Goal: Information Seeking & Learning: Find specific fact

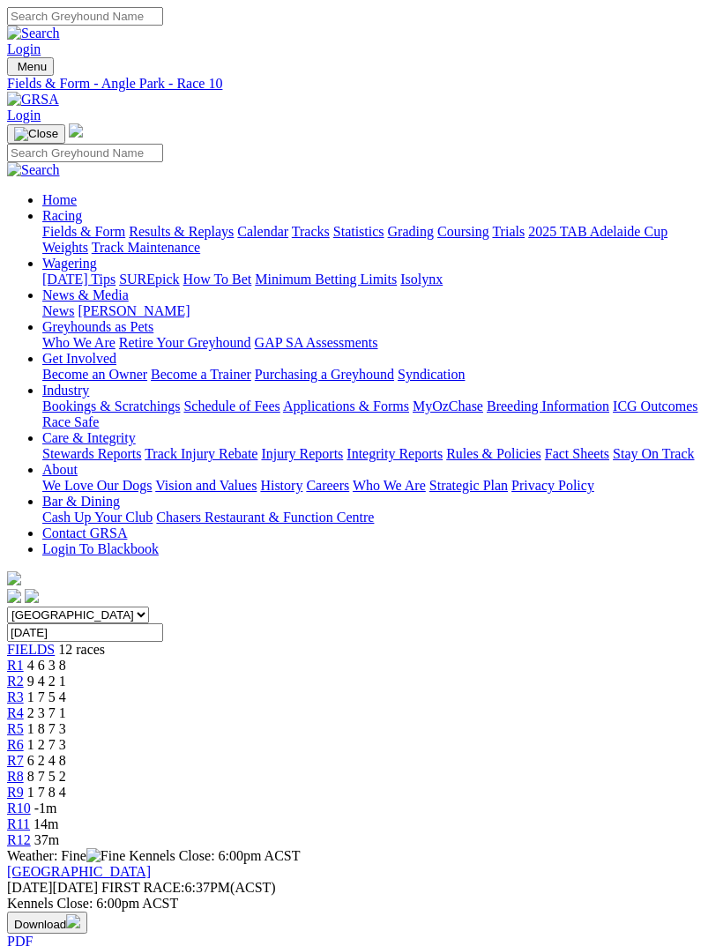
scroll to position [1244, 0]
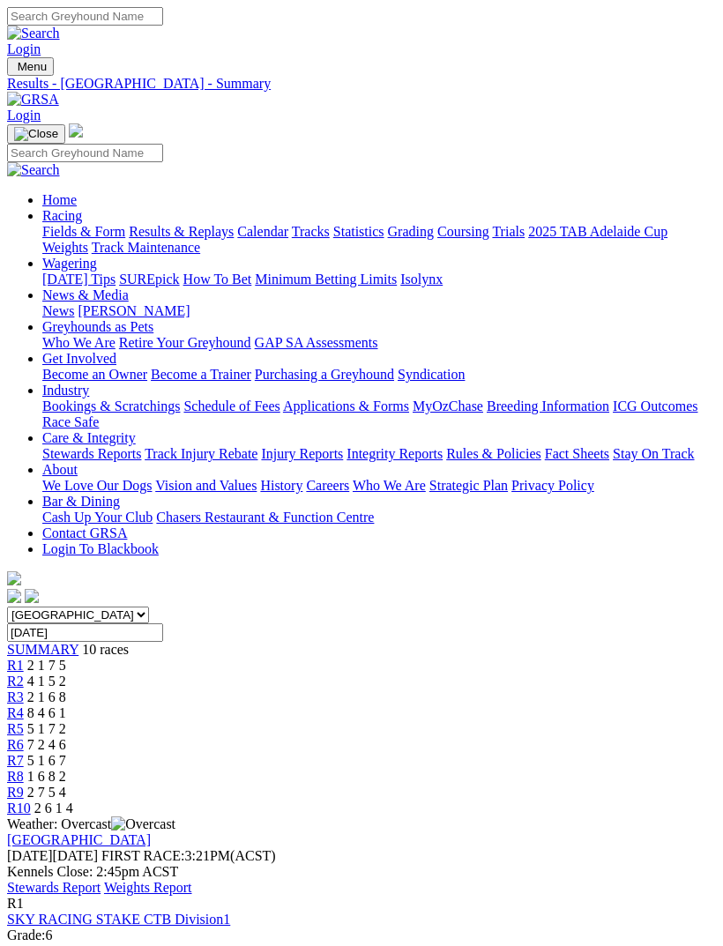
click at [100, 880] on link "Stewards Report" at bounding box center [53, 887] width 93 height 15
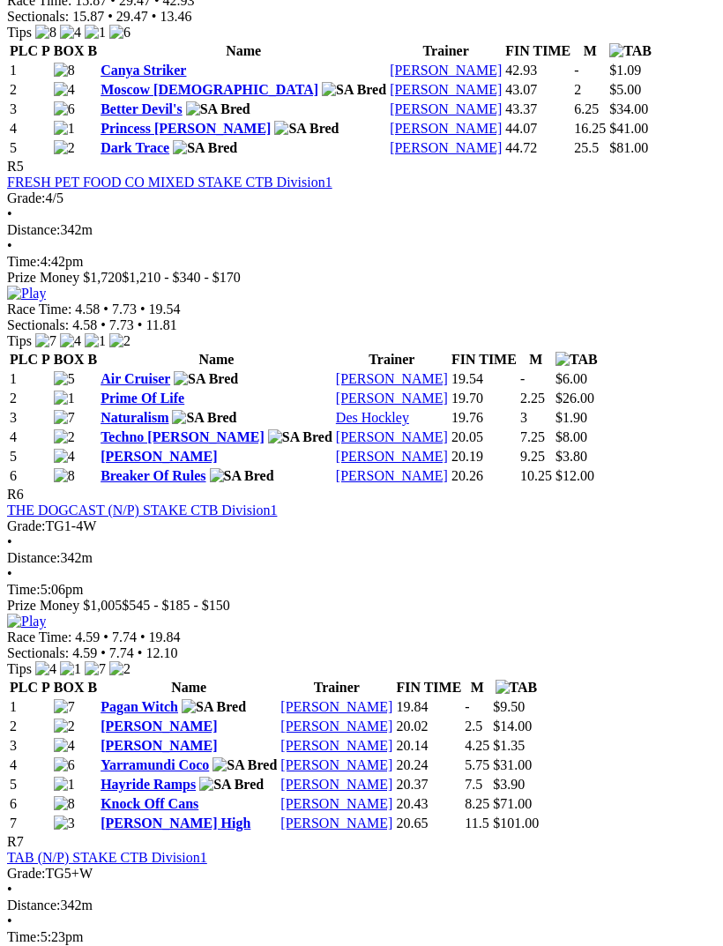
scroll to position [2008, 0]
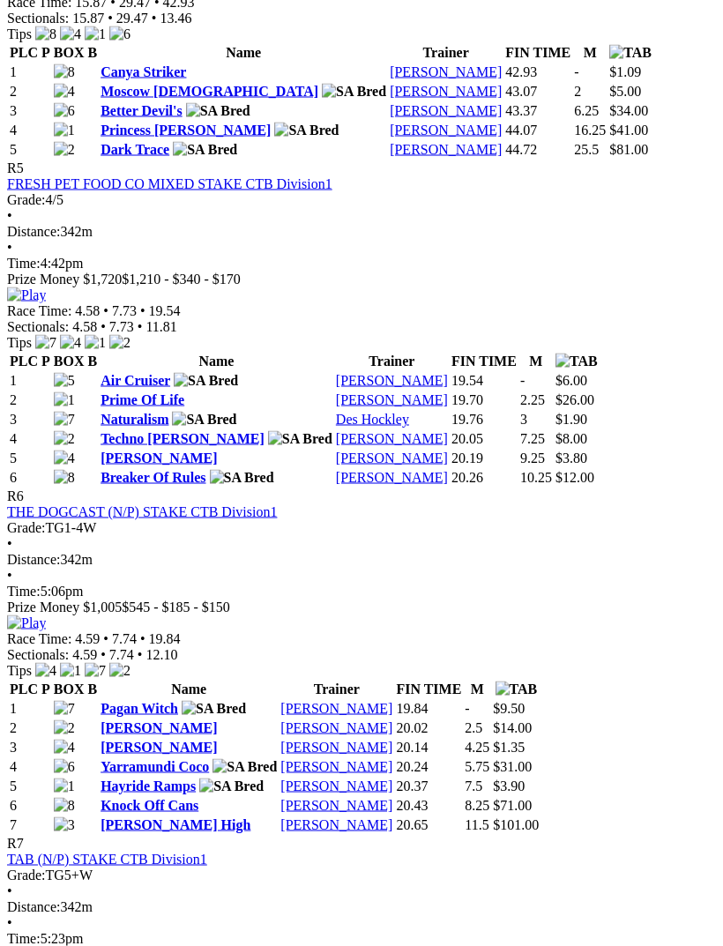
click at [122, 739] on link "Lala Effie" at bounding box center [158, 746] width 116 height 15
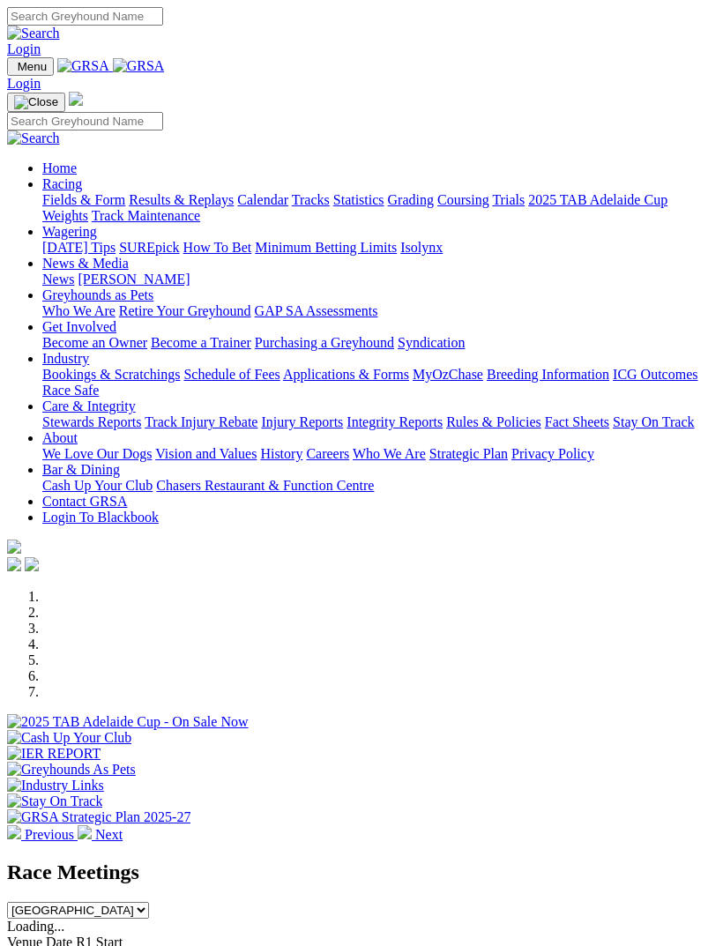
click at [14, 71] on img "Toggle navigation" at bounding box center [14, 71] width 0 height 0
click at [163, 112] on input "Search" at bounding box center [85, 121] width 156 height 19
type input "North beaches"
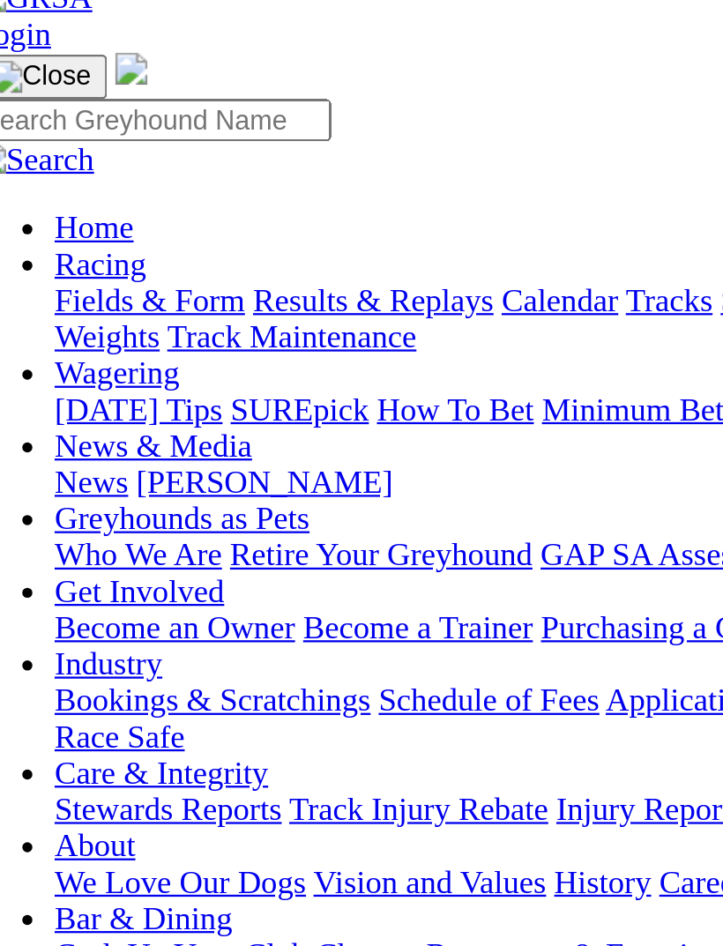
click at [112, 682] on input "North beaches" at bounding box center [182, 691] width 156 height 19
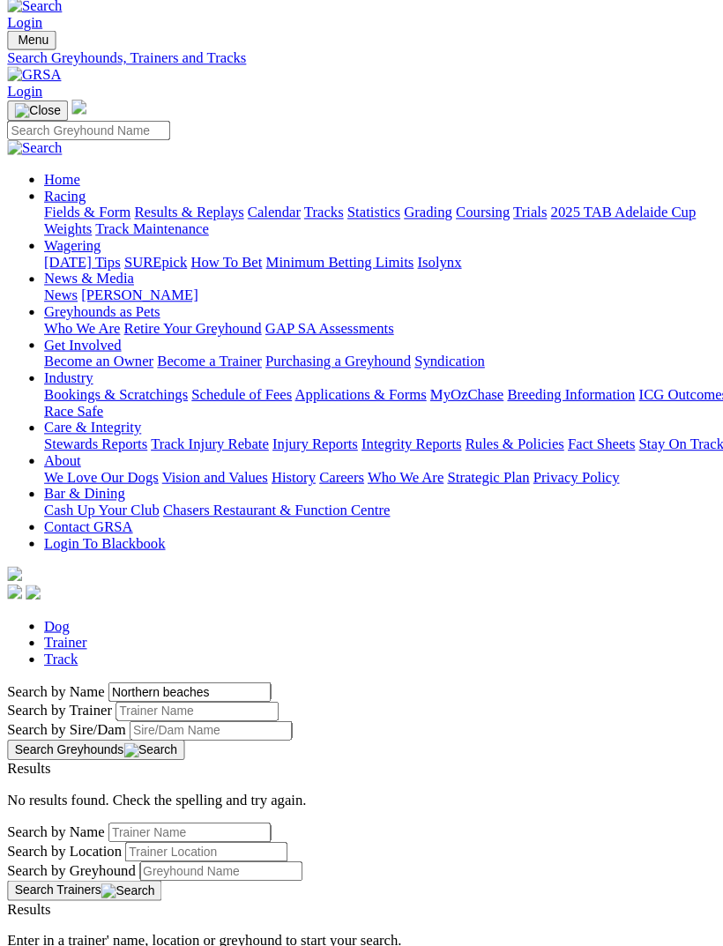
click at [177, 738] on button "Search Greyhounds" at bounding box center [92, 747] width 170 height 19
click at [207, 682] on input "Northern beaches" at bounding box center [182, 691] width 156 height 19
type input "North bleachers"
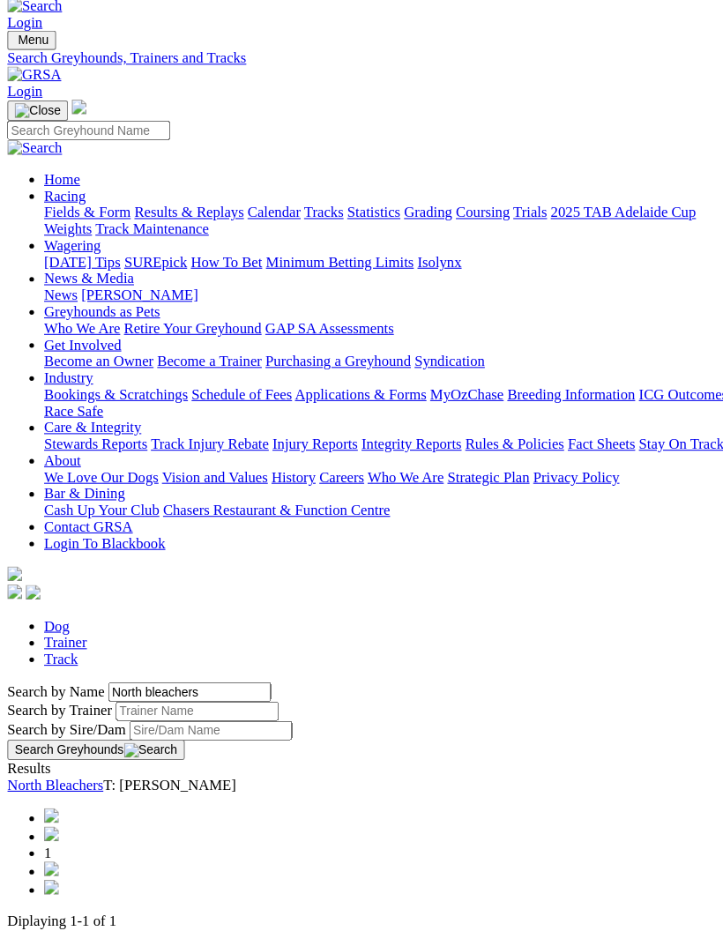
click at [79, 773] on link "North Bleachers" at bounding box center [53, 780] width 92 height 15
